Goal: Information Seeking & Learning: Learn about a topic

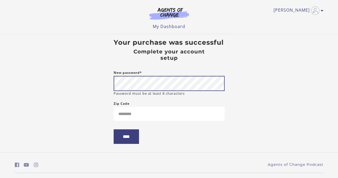
click at [190, 131] on form "New password* Password must be at least 8 characters Zip Code ****" at bounding box center [169, 111] width 111 height 83
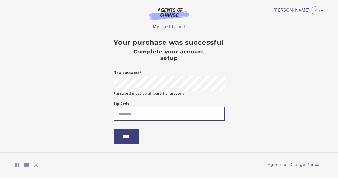
click at [155, 120] on input "Zip Code" at bounding box center [169, 114] width 111 height 14
type input "*****"
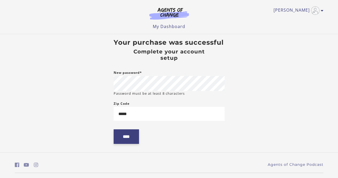
click at [132, 140] on input "****" at bounding box center [126, 136] width 25 height 15
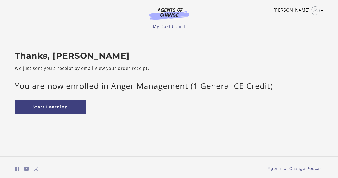
click at [300, 8] on link "[PERSON_NAME]" at bounding box center [297, 10] width 47 height 8
click at [294, 21] on link "My Account" at bounding box center [301, 19] width 47 height 9
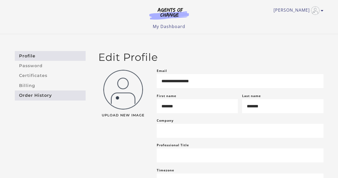
click at [37, 98] on link "Order History" at bounding box center [50, 95] width 71 height 10
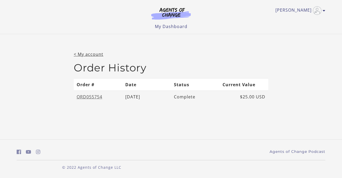
click at [86, 98] on link "ORD055754" at bounding box center [90, 97] width 26 height 6
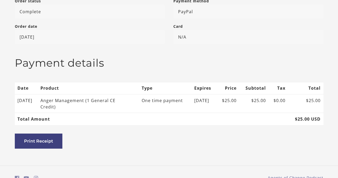
scroll to position [144, 0]
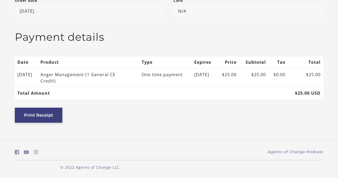
click at [57, 116] on button "Print Receipt" at bounding box center [39, 115] width 48 height 15
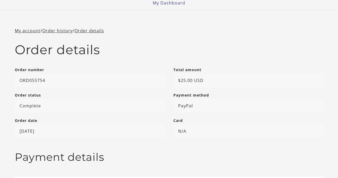
scroll to position [0, 0]
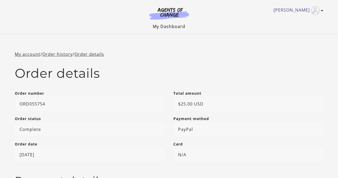
click at [171, 26] on link "My Dashboard" at bounding box center [169, 27] width 33 height 6
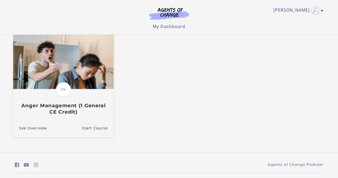
scroll to position [51, 0]
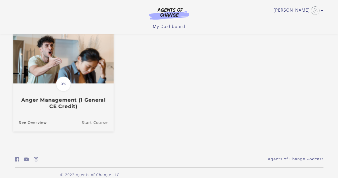
click at [94, 125] on link "Start Course" at bounding box center [98, 123] width 32 height 18
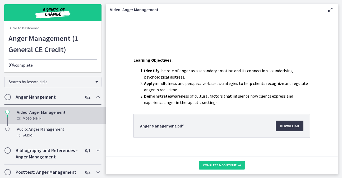
scroll to position [89, 0]
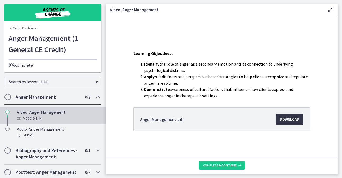
click at [286, 118] on span "Download Opens in a new window" at bounding box center [289, 119] width 19 height 6
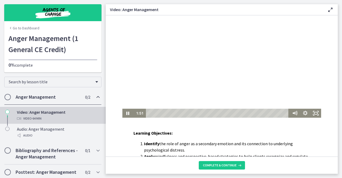
scroll to position [0, 0]
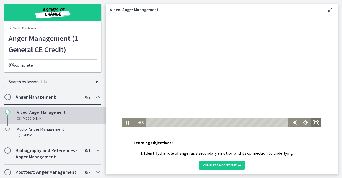
click at [312, 122] on icon "Fullscreen" at bounding box center [316, 122] width 11 height 9
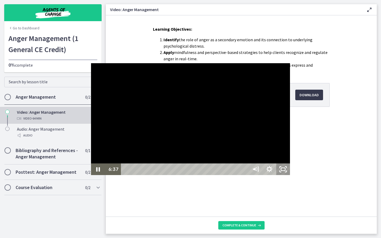
click at [290, 175] on icon "Unfullscreen" at bounding box center [283, 169] width 14 height 12
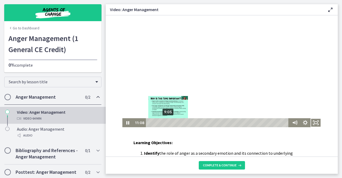
click at [167, 122] on div "9:05" at bounding box center [218, 122] width 139 height 9
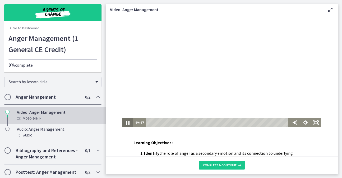
click at [127, 122] on icon "Pause" at bounding box center [127, 123] width 3 height 4
click at [125, 121] on icon "Play Video" at bounding box center [128, 122] width 11 height 9
click at [126, 124] on icon "Pause" at bounding box center [127, 122] width 11 height 9
click at [126, 124] on icon "Play Video" at bounding box center [128, 122] width 11 height 9
click at [126, 124] on icon "Pause" at bounding box center [127, 122] width 13 height 11
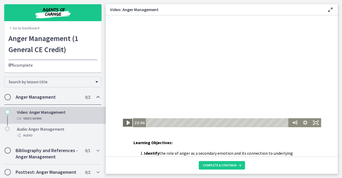
click at [126, 124] on icon "Play Video" at bounding box center [128, 122] width 13 height 11
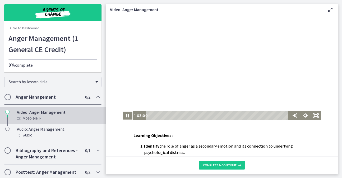
scroll to position [8, 0]
click at [121, 118] on icon "Pause" at bounding box center [127, 115] width 13 height 11
click at [128, 115] on icon "Pause" at bounding box center [127, 115] width 13 height 11
click at [128, 115] on icon "Play Video" at bounding box center [128, 115] width 13 height 11
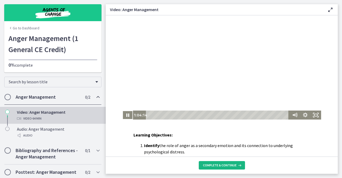
click at [219, 164] on span "Complete & continue" at bounding box center [220, 165] width 34 height 4
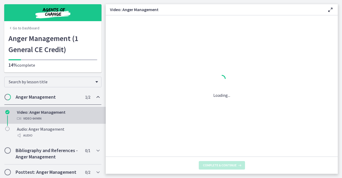
scroll to position [0, 0]
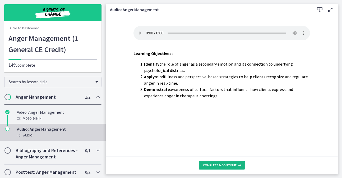
click at [227, 167] on span "Complete & continue" at bounding box center [220, 165] width 34 height 4
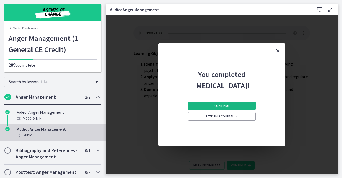
click at [229, 108] on span "Continue" at bounding box center [221, 106] width 15 height 4
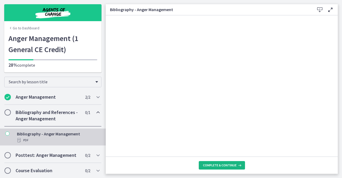
click at [223, 165] on span "Complete & continue" at bounding box center [220, 165] width 34 height 4
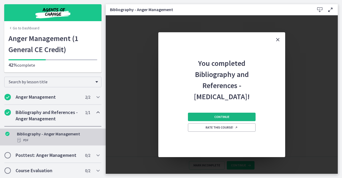
click at [228, 116] on span "Continue" at bounding box center [221, 117] width 15 height 4
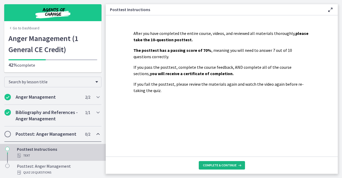
click at [224, 166] on span "Complete & continue" at bounding box center [220, 165] width 34 height 4
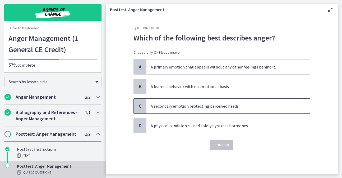
click at [264, 107] on span "A secondary emotion protecting perceived needs." at bounding box center [227, 106] width 163 height 15
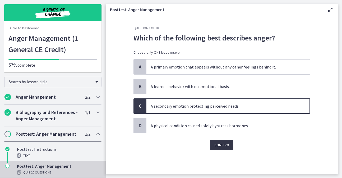
click at [225, 146] on span "Confirm" at bounding box center [221, 145] width 15 height 6
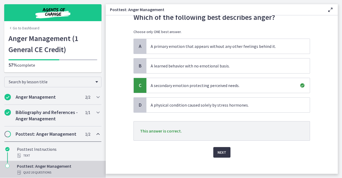
scroll to position [26, 0]
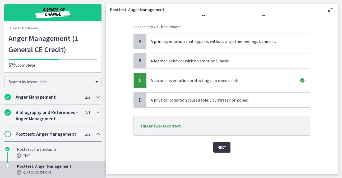
click at [224, 147] on button "Next" at bounding box center [221, 147] width 17 height 11
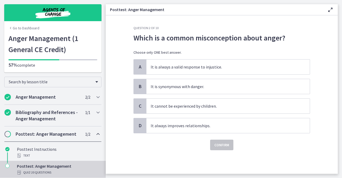
scroll to position [0, 0]
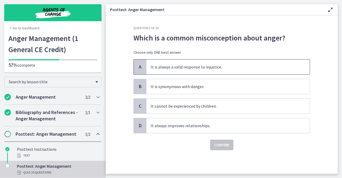
click at [238, 67] on span "It is always a valid response to injustice." at bounding box center [227, 66] width 163 height 15
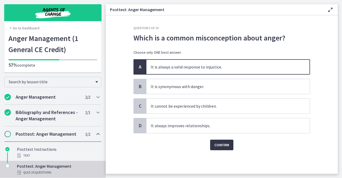
click at [218, 147] on span "Confirm" at bounding box center [221, 145] width 15 height 6
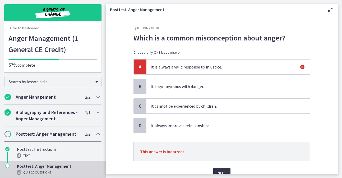
click at [221, 171] on span "Next" at bounding box center [222, 173] width 9 height 6
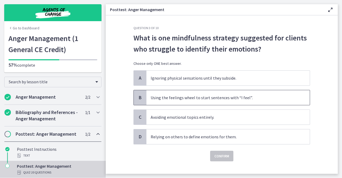
click at [240, 96] on span "Using the feelings wheel to start sentences with “I feel”." at bounding box center [227, 97] width 163 height 15
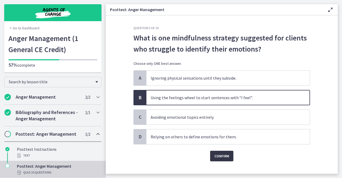
click at [217, 155] on span "Confirm" at bounding box center [221, 156] width 15 height 6
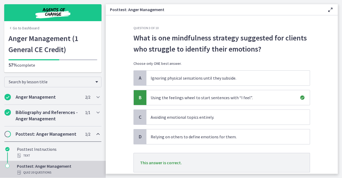
scroll to position [37, 0]
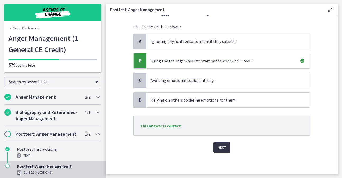
click at [222, 150] on span "Next" at bounding box center [222, 147] width 9 height 6
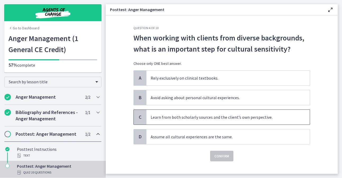
click at [244, 115] on span "Learn from both scholarly sources and the client’s own perspective." at bounding box center [227, 117] width 163 height 15
click at [219, 157] on span "Confirm" at bounding box center [221, 156] width 15 height 6
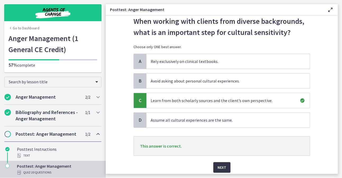
scroll to position [37, 0]
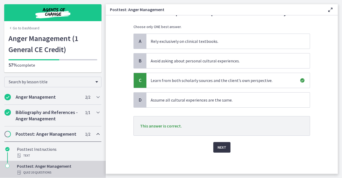
click at [221, 151] on button "Next" at bounding box center [221, 147] width 17 height 11
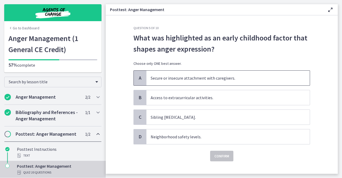
click at [248, 78] on span "Secure or insecure attachment with caregivers." at bounding box center [227, 78] width 163 height 15
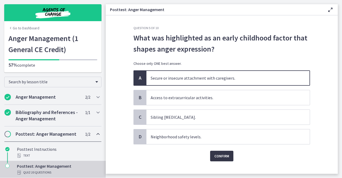
click at [217, 155] on span "Confirm" at bounding box center [221, 156] width 15 height 6
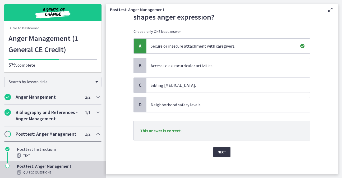
scroll to position [37, 0]
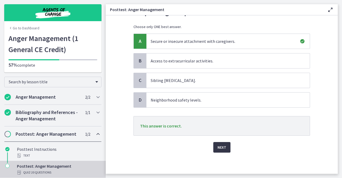
click at [221, 148] on span "Next" at bounding box center [222, 147] width 9 height 6
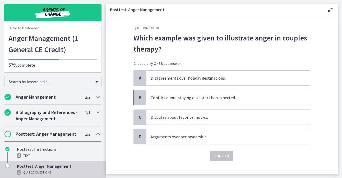
click at [241, 99] on span "Conflict about staying out later than expected." at bounding box center [227, 97] width 163 height 15
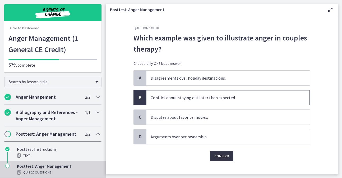
click at [218, 153] on span "Confirm" at bounding box center [221, 156] width 15 height 6
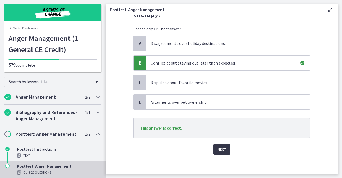
scroll to position [37, 0]
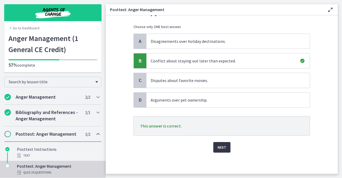
click at [221, 146] on span "Next" at bounding box center [222, 147] width 9 height 6
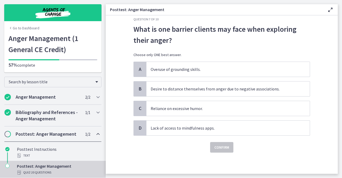
scroll to position [0, 0]
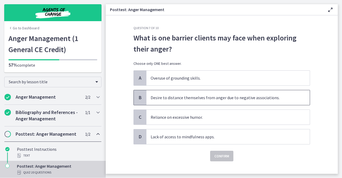
click at [220, 98] on span "Desire to distance themselves from anger due to negative associations." at bounding box center [227, 97] width 163 height 15
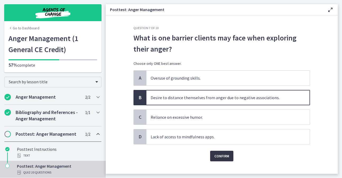
click at [219, 154] on span "Confirm" at bounding box center [221, 156] width 15 height 6
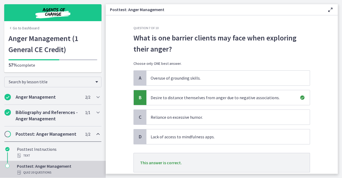
scroll to position [37, 0]
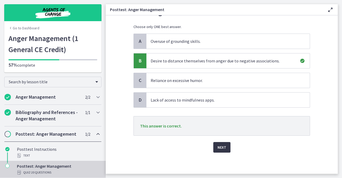
click at [221, 147] on span "Next" at bounding box center [222, 147] width 9 height 6
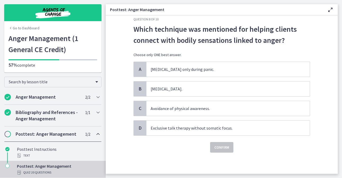
scroll to position [0, 0]
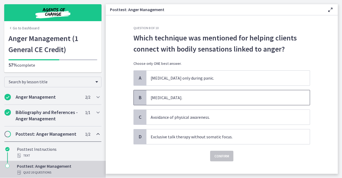
click at [218, 94] on span "Progressive muscle relaxation." at bounding box center [227, 97] width 163 height 15
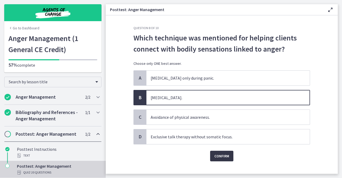
click at [215, 155] on span "Confirm" at bounding box center [221, 156] width 15 height 6
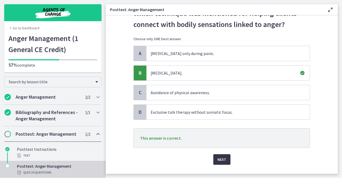
scroll to position [37, 0]
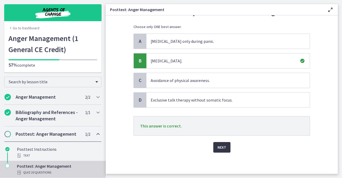
click at [222, 147] on span "Next" at bounding box center [222, 147] width 9 height 6
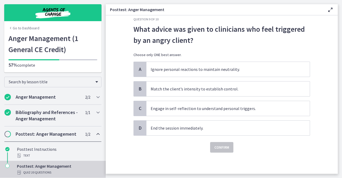
scroll to position [0, 0]
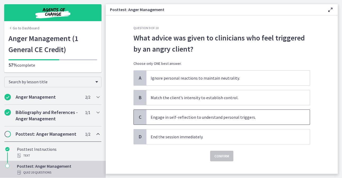
click at [218, 118] on span "Engage in self-reflection to understand personal triggers." at bounding box center [227, 117] width 163 height 15
click at [215, 160] on button "Confirm" at bounding box center [221, 156] width 23 height 11
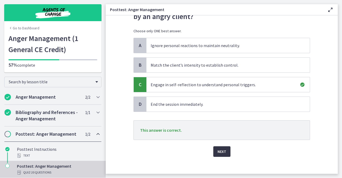
scroll to position [37, 0]
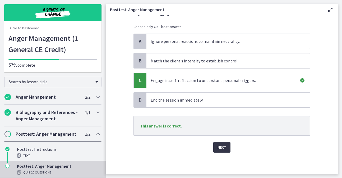
click at [219, 150] on span "Next" at bounding box center [222, 147] width 9 height 6
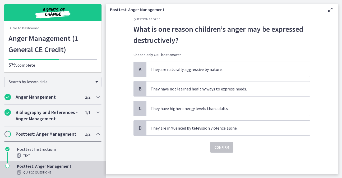
scroll to position [0, 0]
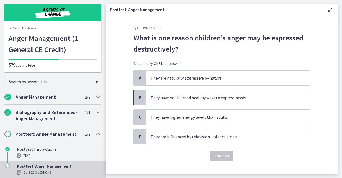
click at [199, 99] on span "They have not learned healthy ways to express needs." at bounding box center [227, 97] width 163 height 15
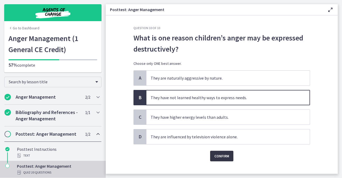
click at [215, 159] on button "Confirm" at bounding box center [221, 156] width 23 height 11
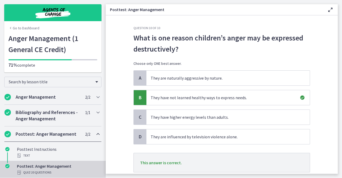
scroll to position [37, 0]
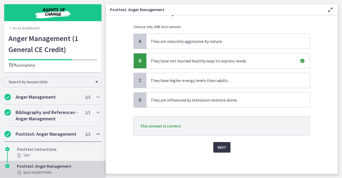
click at [221, 149] on span "Next" at bounding box center [222, 147] width 9 height 6
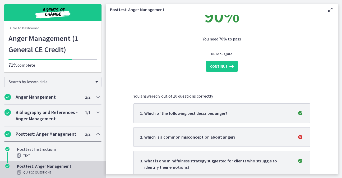
scroll to position [0, 0]
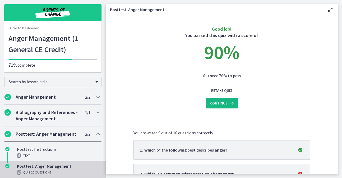
click at [227, 102] on icon at bounding box center [230, 103] width 7 height 6
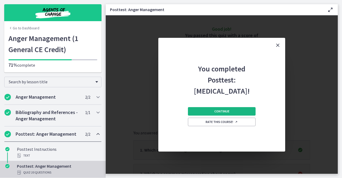
click at [227, 112] on span "Continue" at bounding box center [221, 111] width 15 height 4
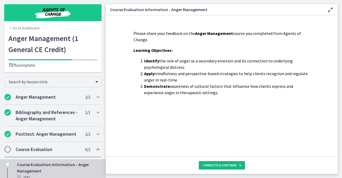
click at [216, 166] on span "Complete & continue" at bounding box center [220, 165] width 34 height 4
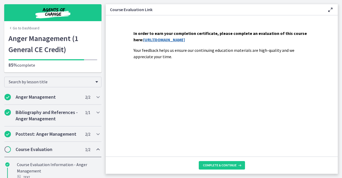
click at [185, 40] on link "https://forms.gle/5hHgNtdpJpjWiQmRA" at bounding box center [164, 39] width 42 height 5
click at [221, 164] on span "Complete & continue" at bounding box center [220, 165] width 34 height 4
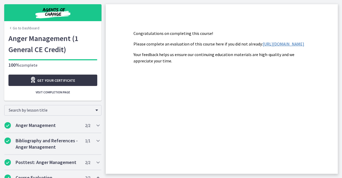
click at [68, 81] on span "Get your certificate" at bounding box center [56, 80] width 38 height 6
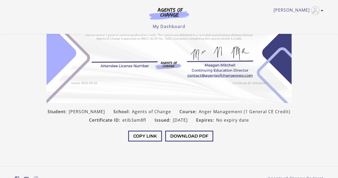
scroll to position [84, 0]
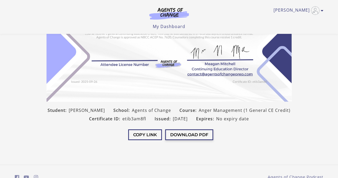
click at [195, 134] on button "Download PDF" at bounding box center [189, 134] width 48 height 11
